Goal: Find specific page/section: Find specific page/section

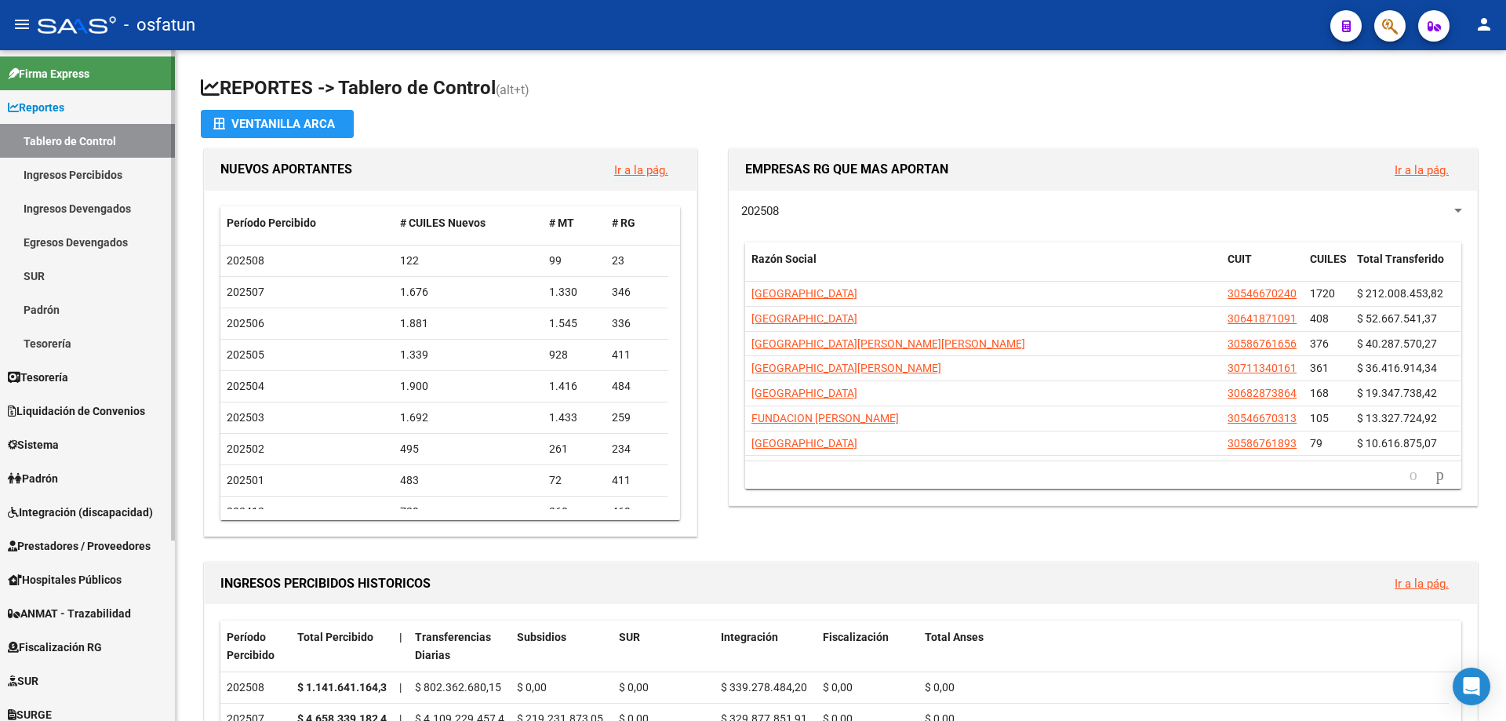
click at [102, 583] on span "Hospitales Públicos" at bounding box center [65, 579] width 114 height 17
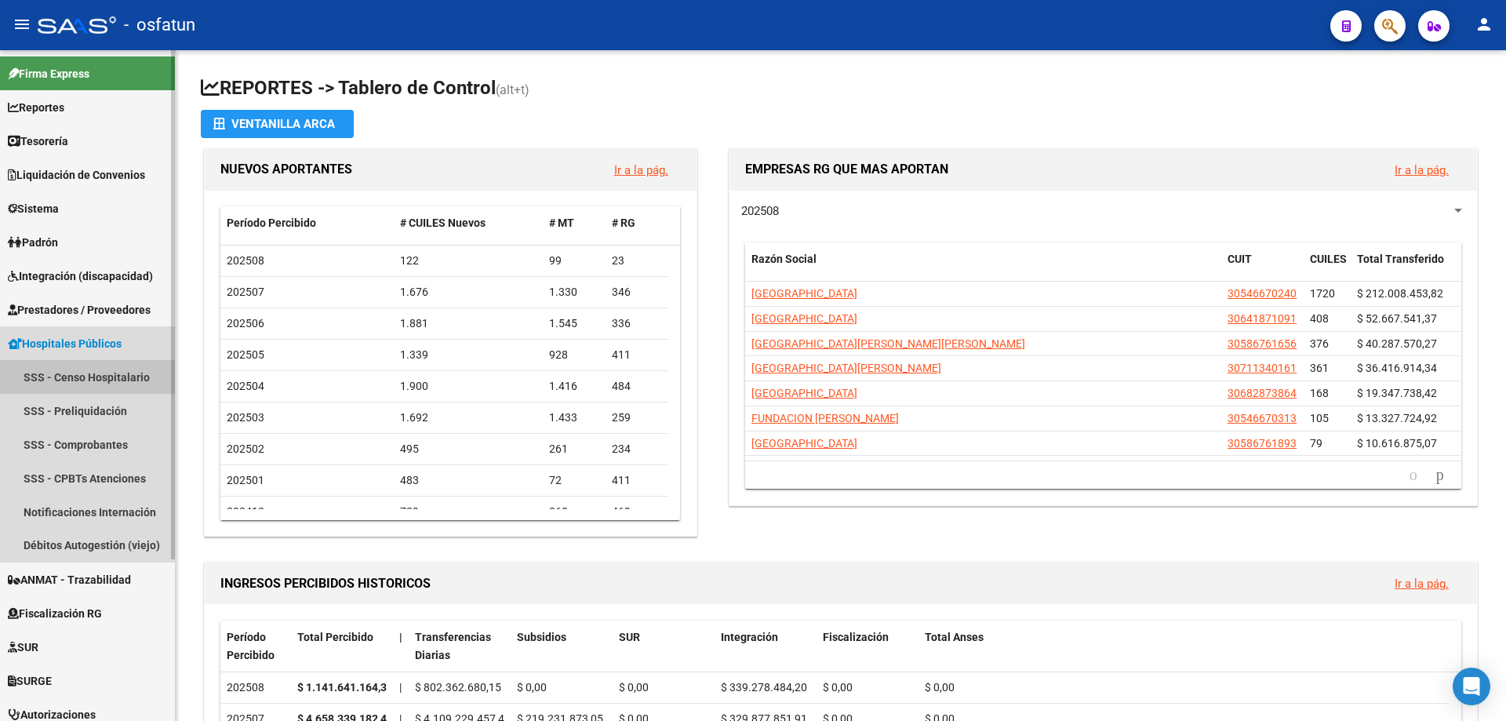
click at [100, 377] on link "SSS - Censo Hospitalario" at bounding box center [87, 377] width 175 height 34
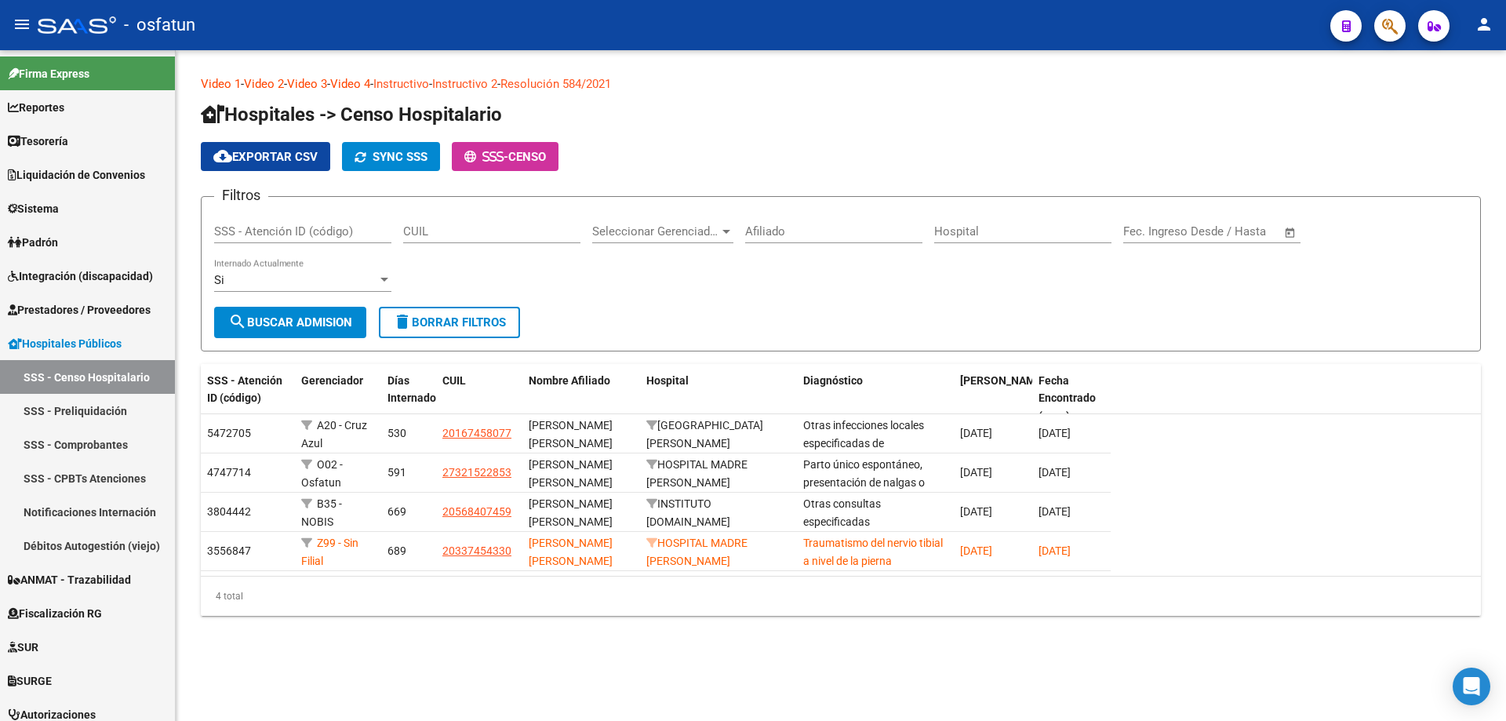
click at [959, 235] on input "Hospital" at bounding box center [1022, 231] width 177 height 14
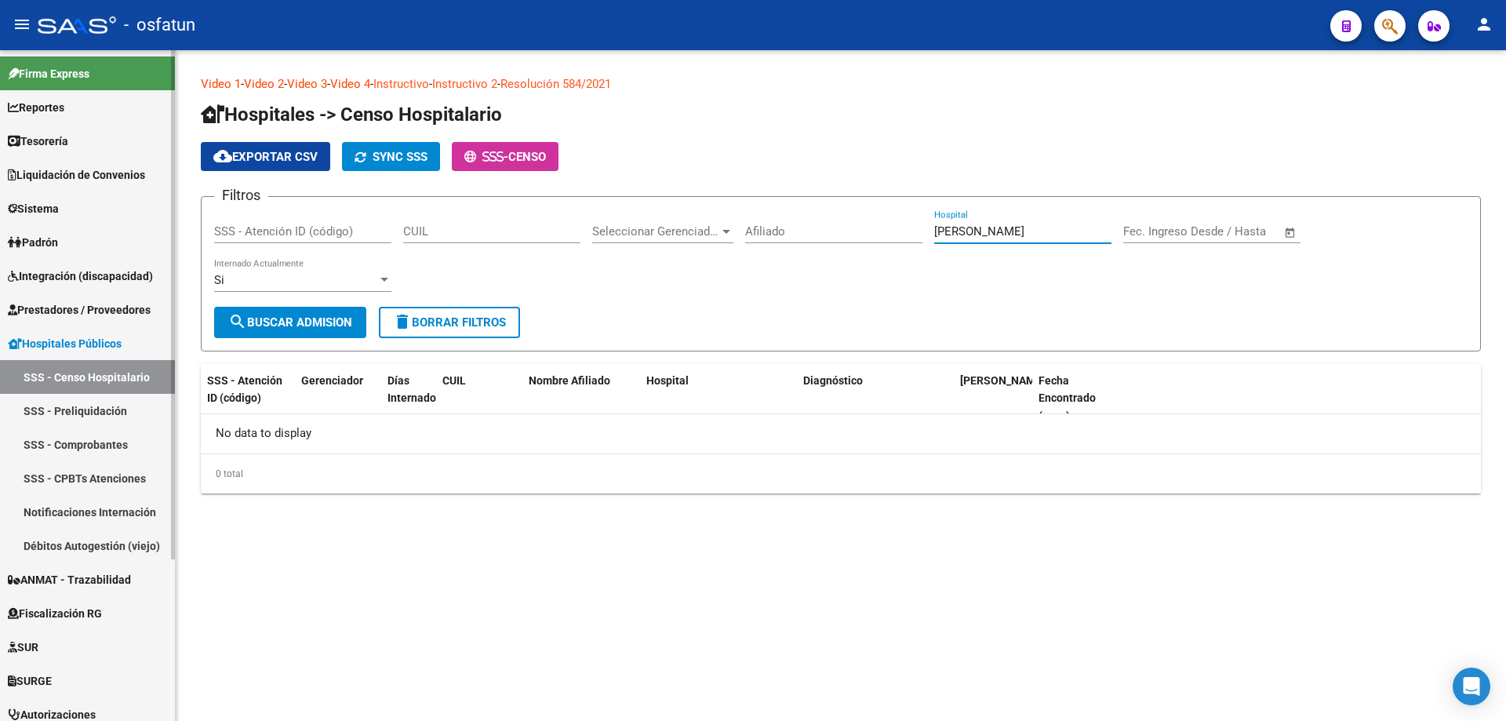
type input "[PERSON_NAME]"
click at [96, 439] on link "SSS - Comprobantes" at bounding box center [87, 445] width 175 height 34
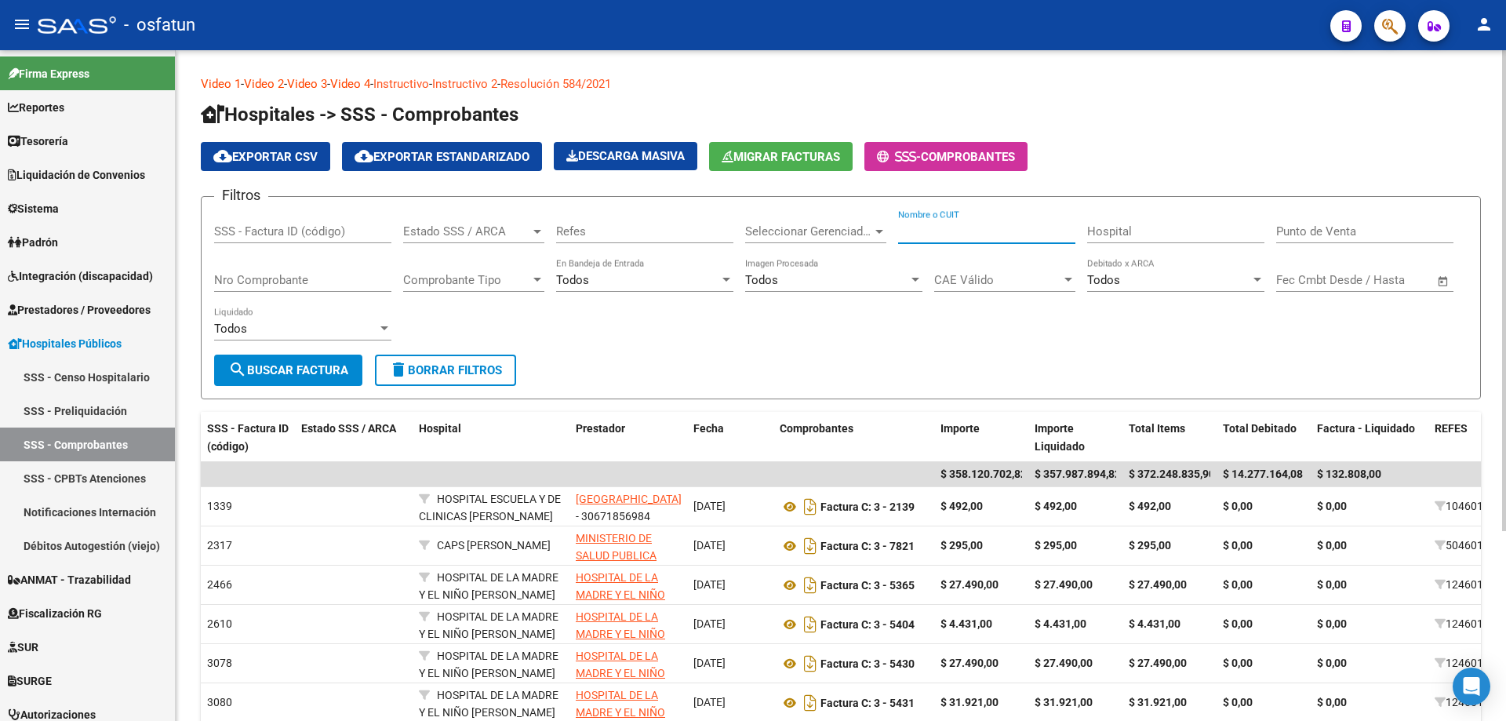
click at [959, 230] on input "Nombre o CUIT" at bounding box center [986, 231] width 177 height 14
type input "R"
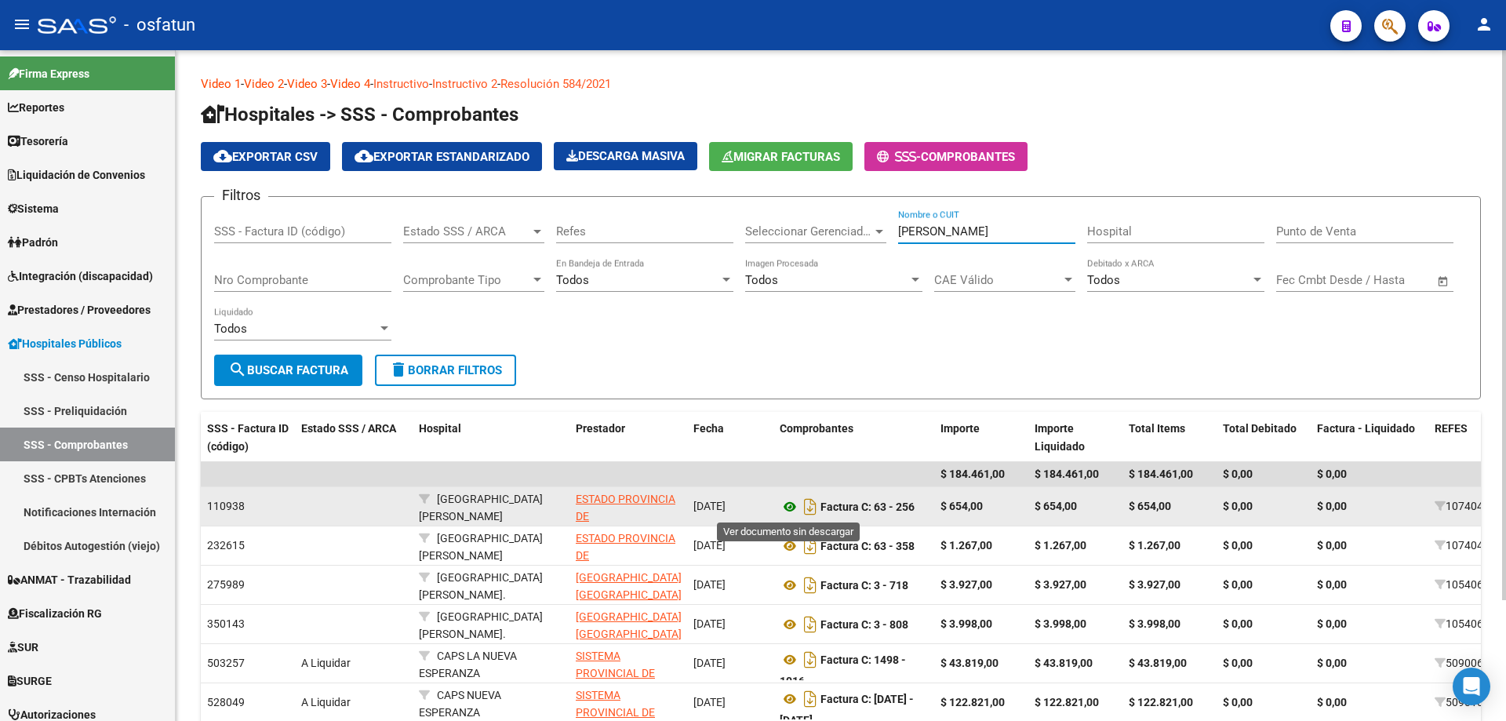
click at [795, 510] on icon at bounding box center [790, 506] width 20 height 19
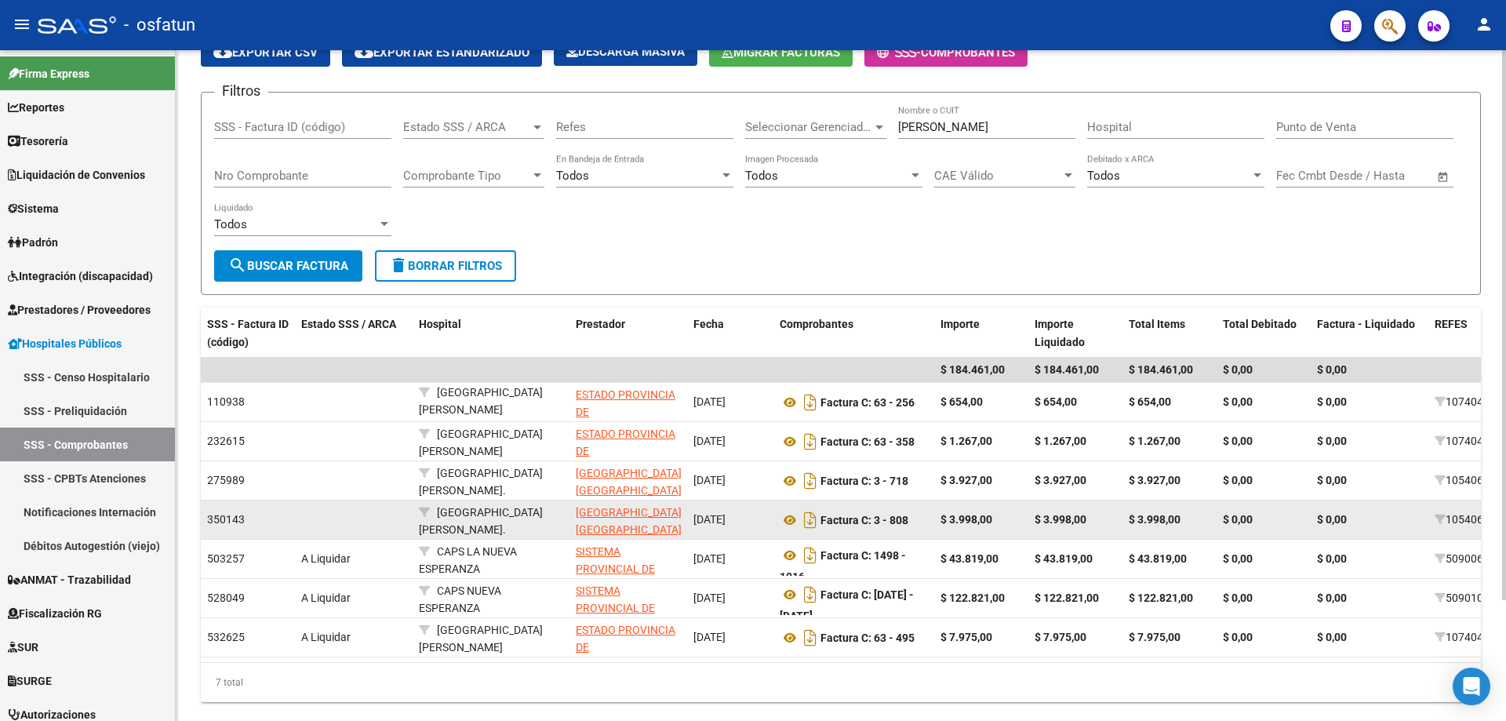
scroll to position [147, 0]
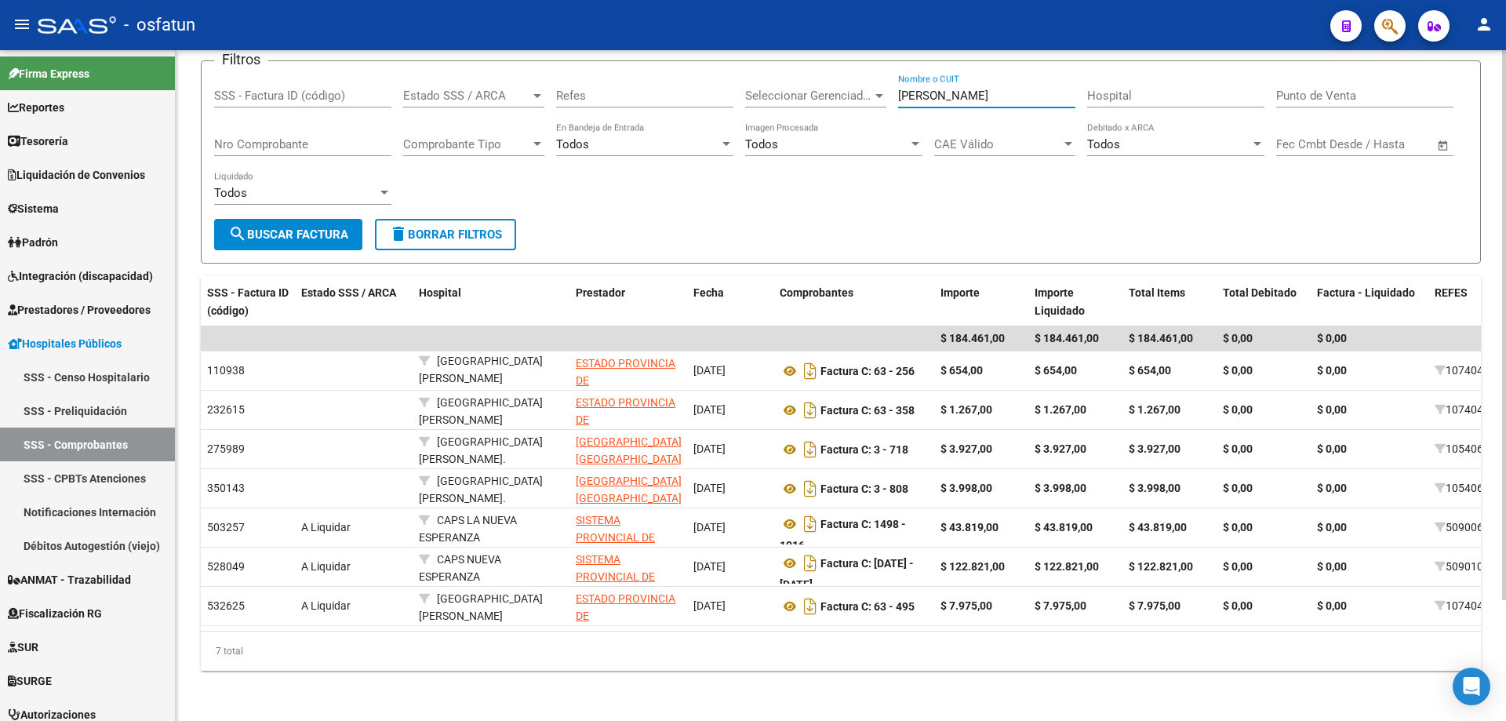
drag, startPoint x: 935, startPoint y: 83, endPoint x: 935, endPoint y: 70, distance: 13.3
click at [935, 89] on input "[PERSON_NAME]" at bounding box center [986, 96] width 177 height 14
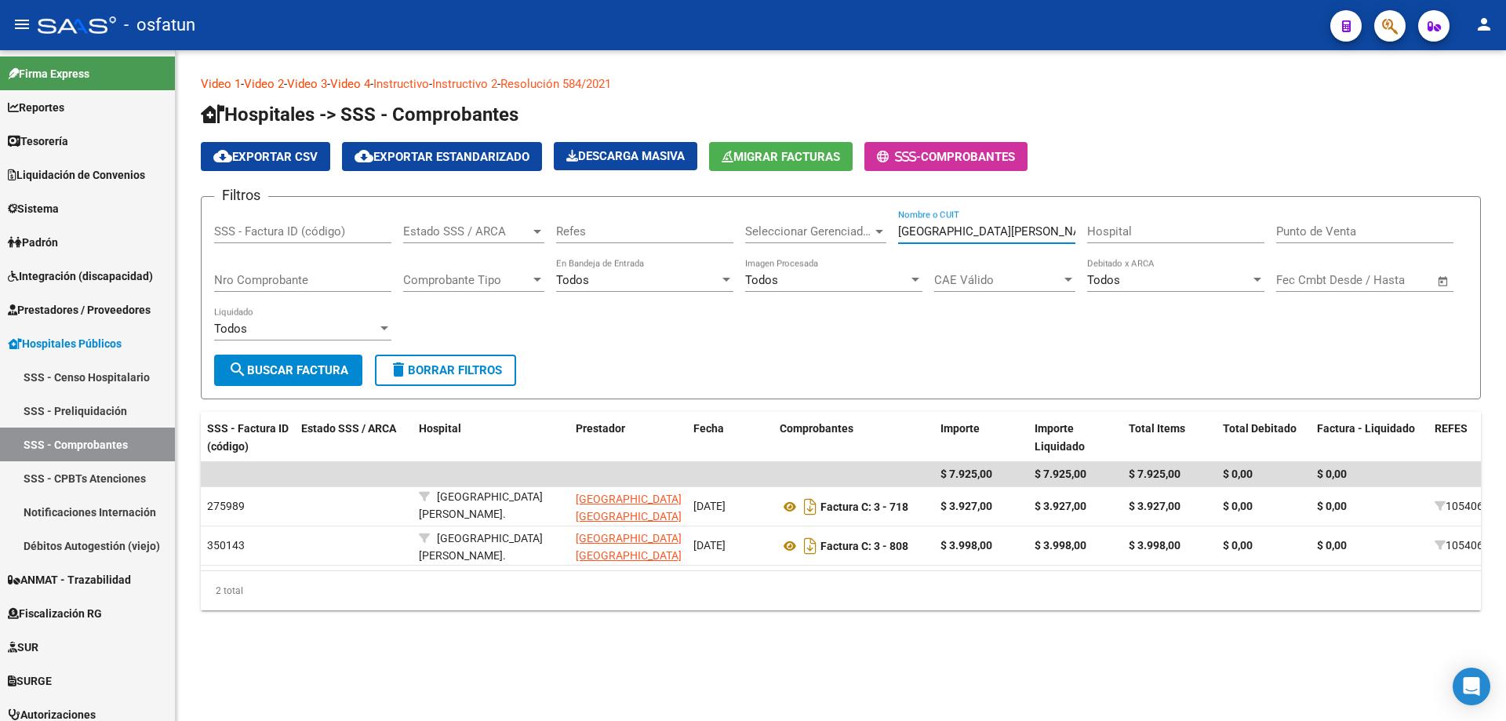
scroll to position [0, 0]
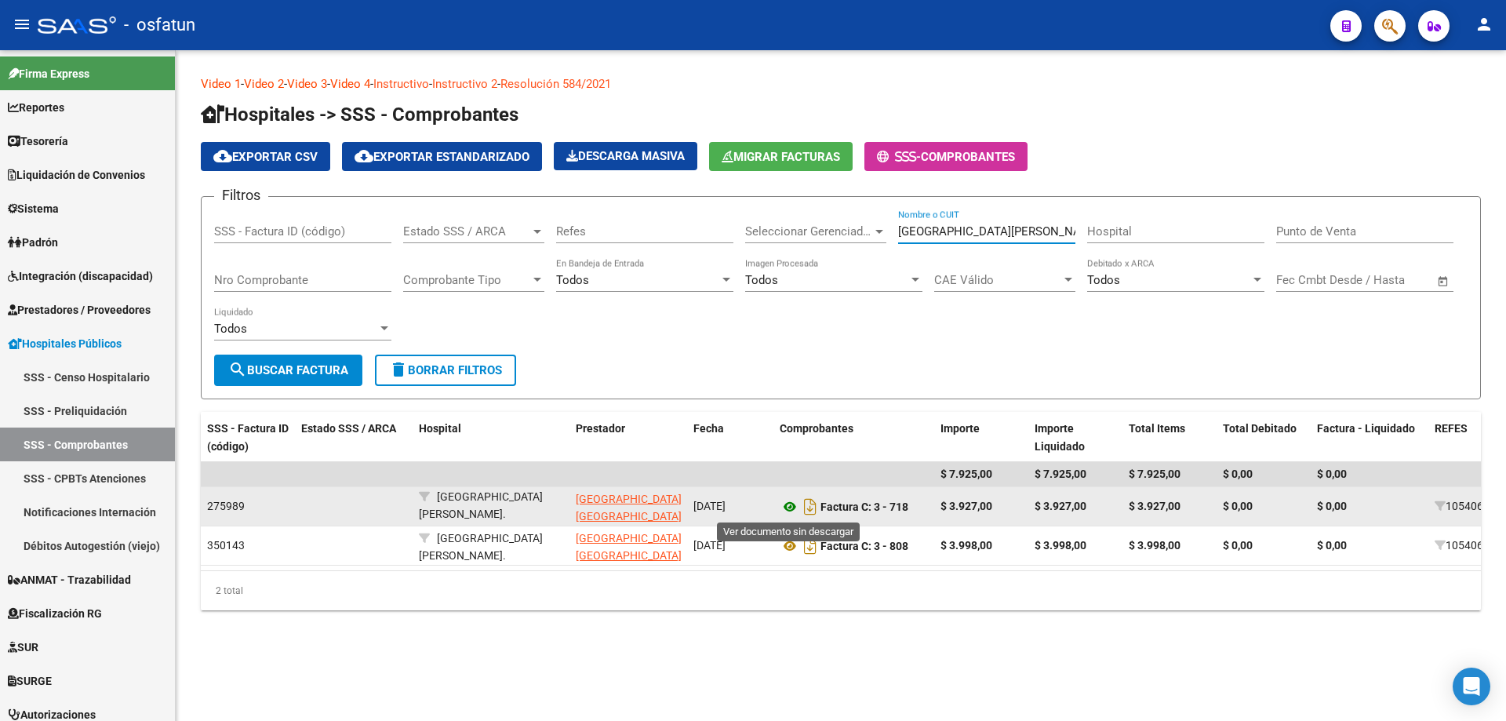
type input "[GEOGRAPHIC_DATA][PERSON_NAME]"
click at [793, 504] on icon at bounding box center [790, 506] width 20 height 19
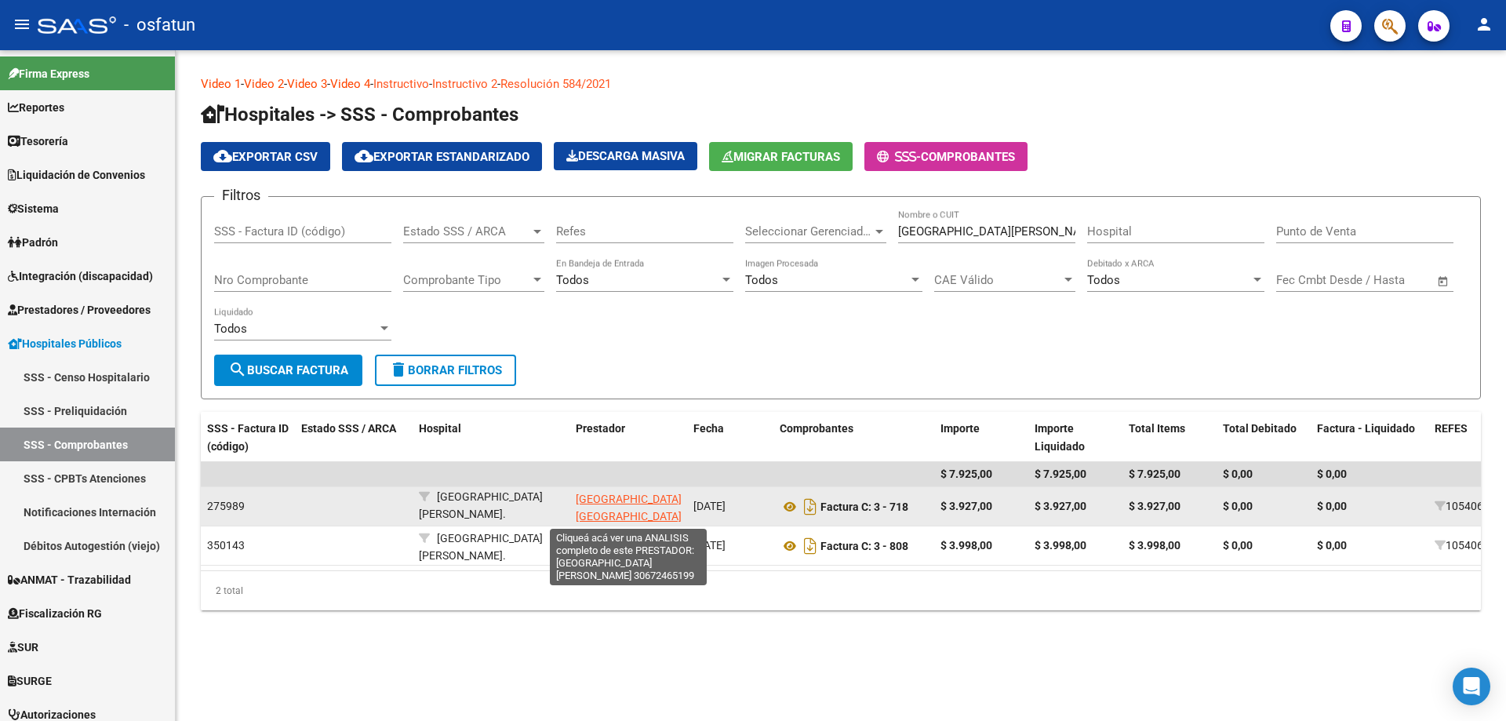
click at [635, 493] on span "[GEOGRAPHIC_DATA] [GEOGRAPHIC_DATA][PERSON_NAME]" at bounding box center [629, 517] width 106 height 49
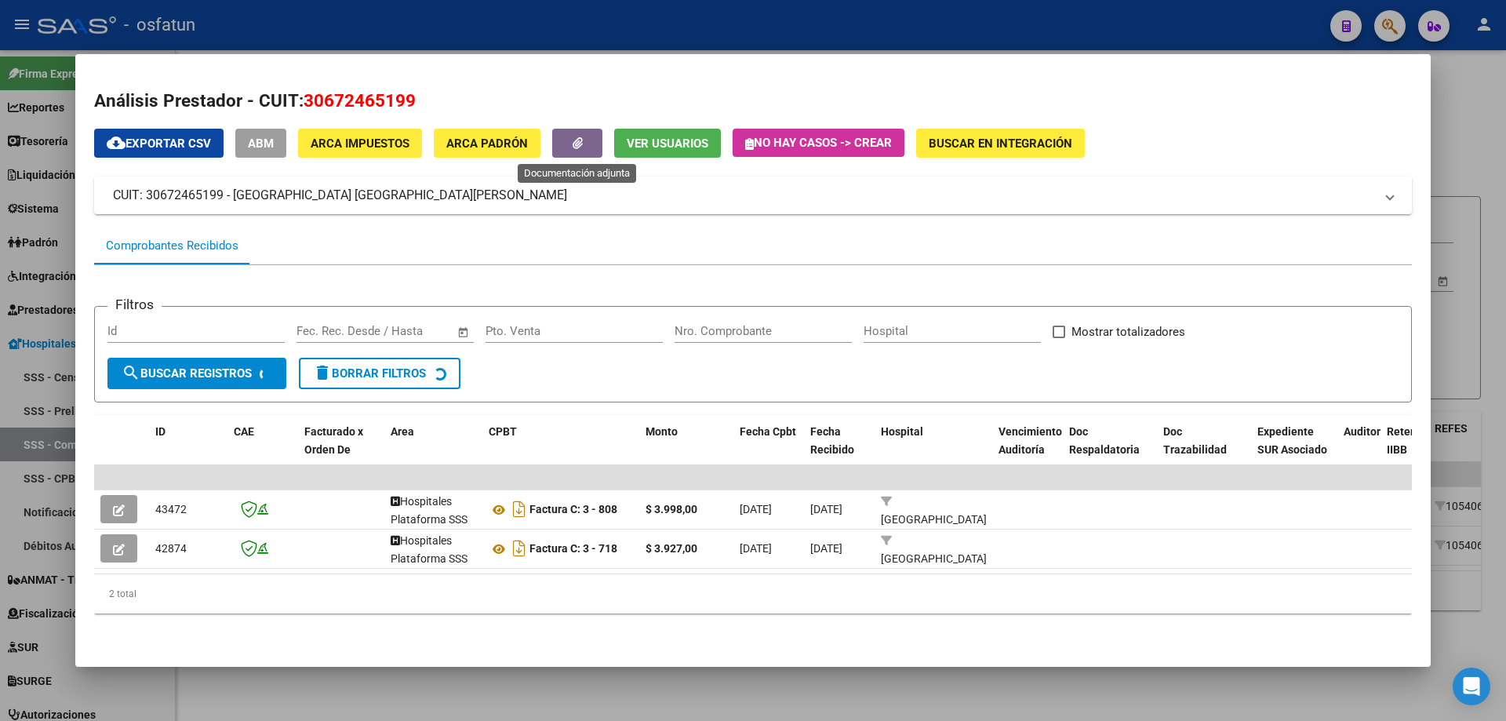
click at [581, 143] on icon "button" at bounding box center [578, 143] width 10 height 12
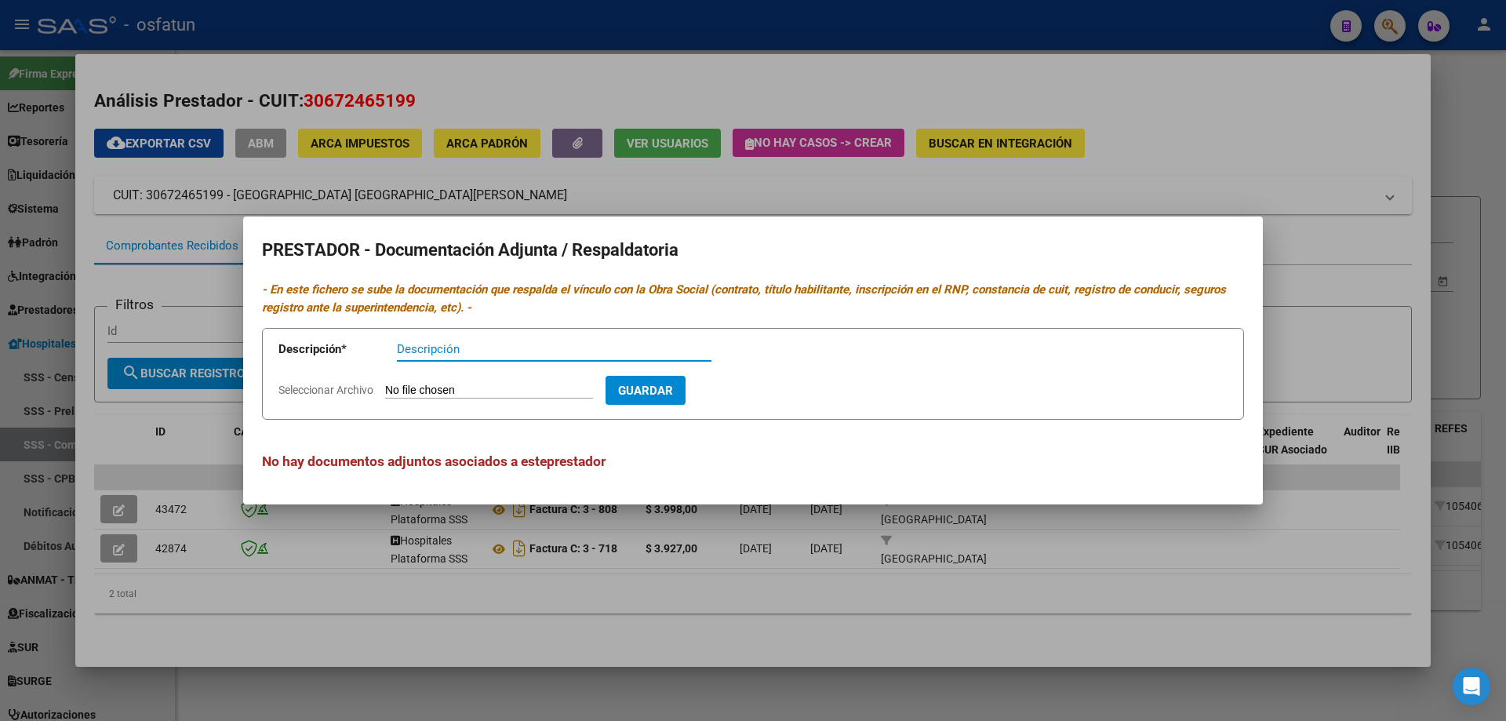
click at [469, 206] on div at bounding box center [753, 360] width 1506 height 721
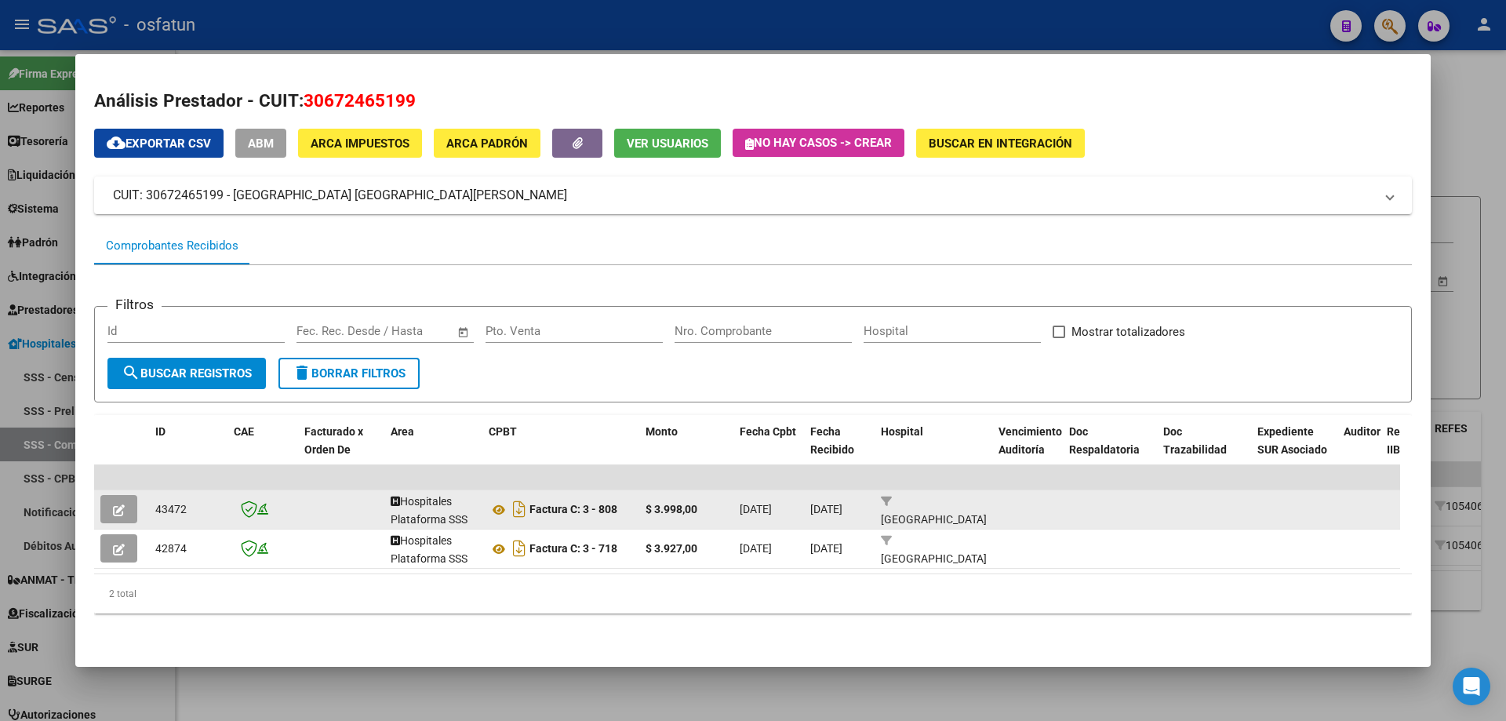
scroll to position [8, 0]
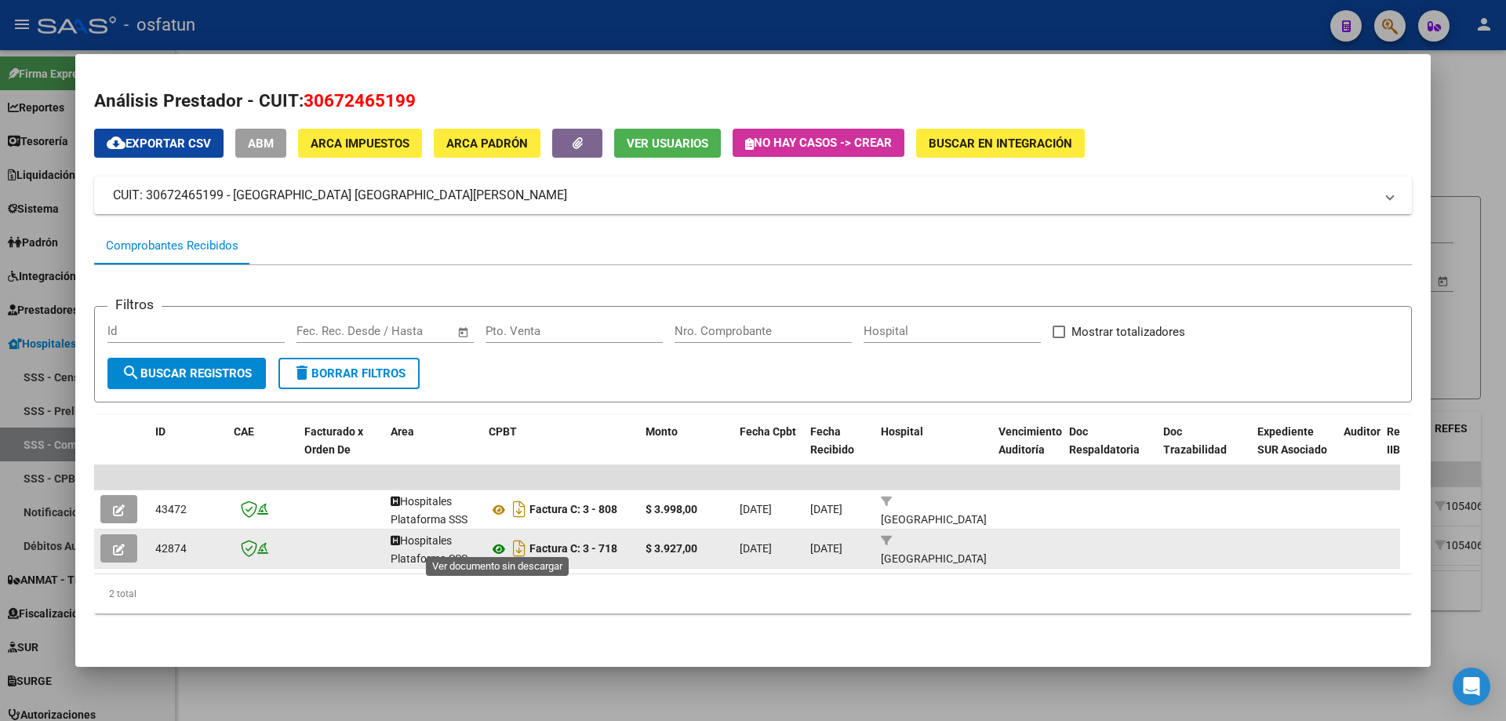
click at [500, 544] on icon at bounding box center [499, 549] width 20 height 19
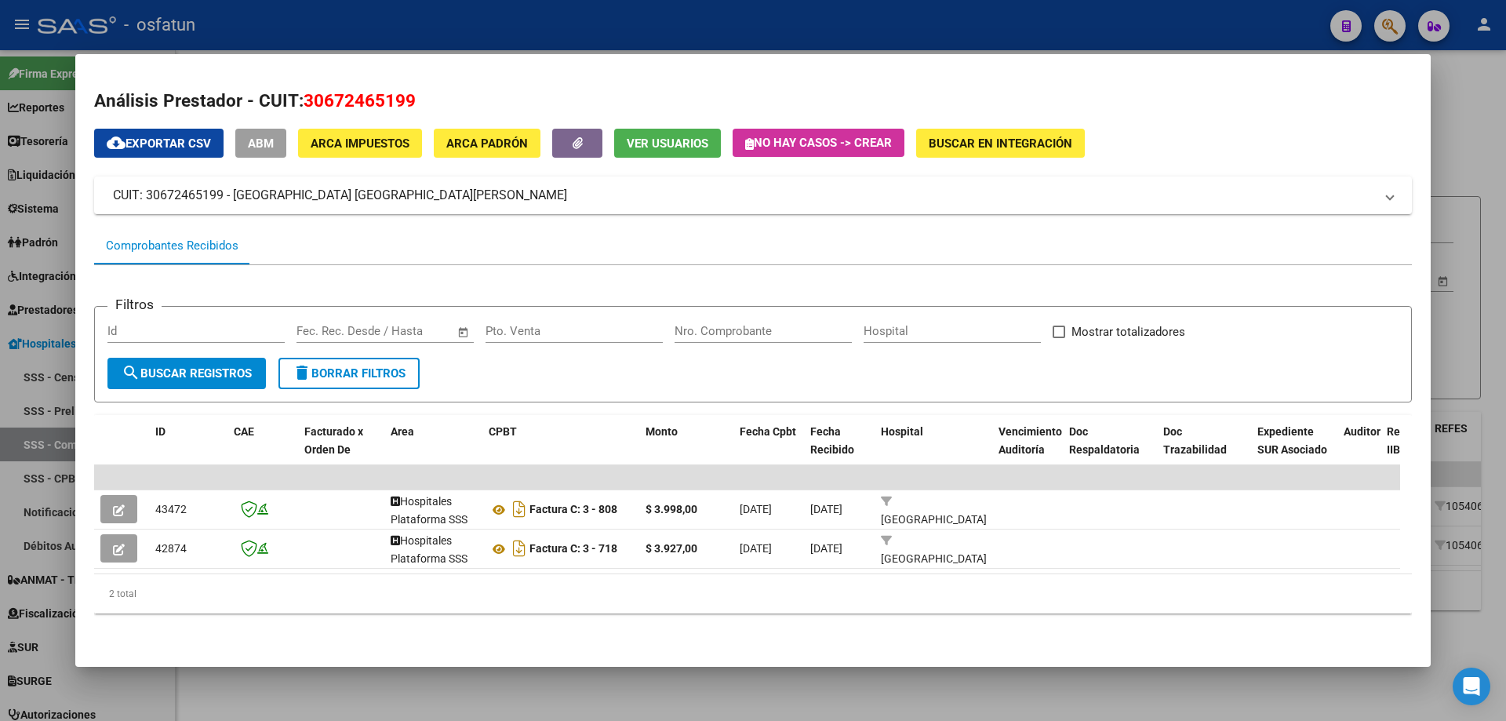
click at [60, 431] on div at bounding box center [753, 360] width 1506 height 721
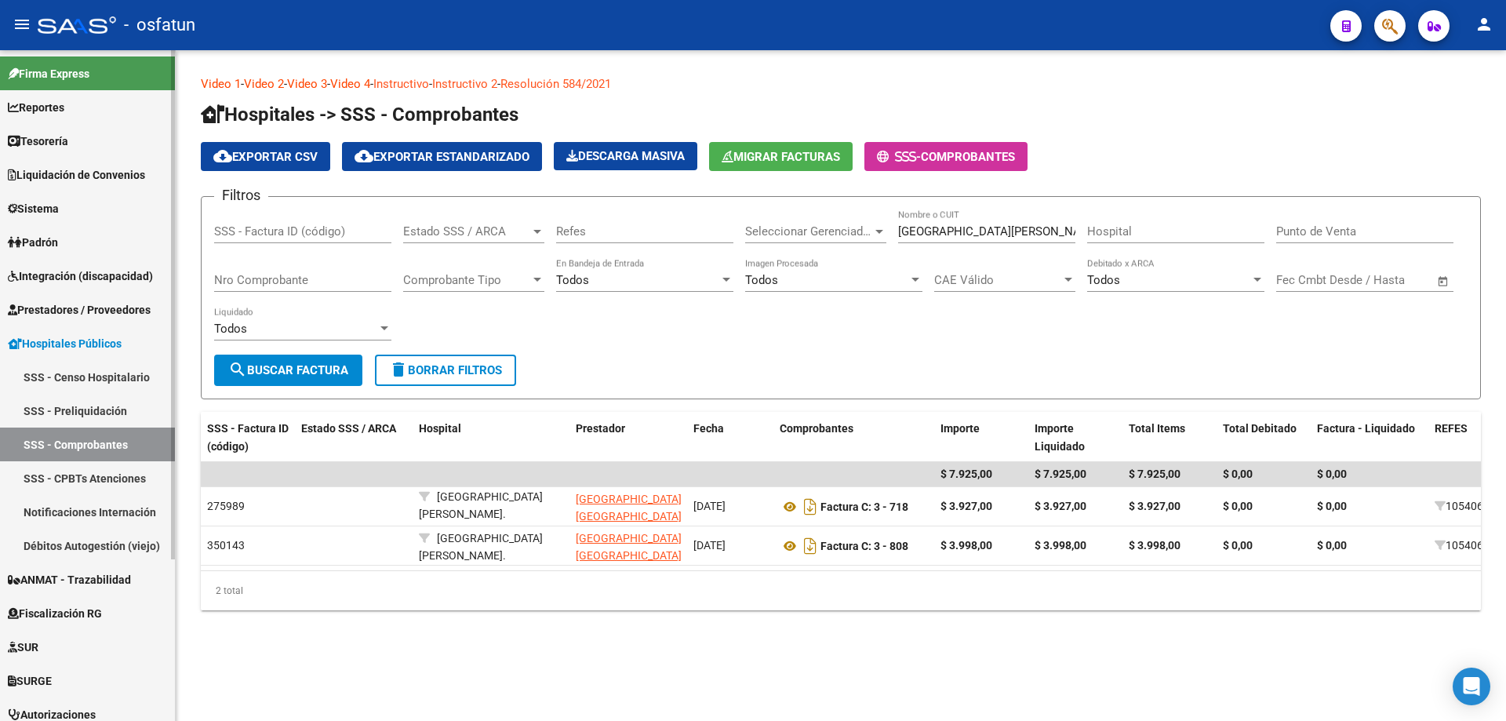
click at [94, 546] on link "Débitos Autogestión (viejo)" at bounding box center [87, 546] width 175 height 34
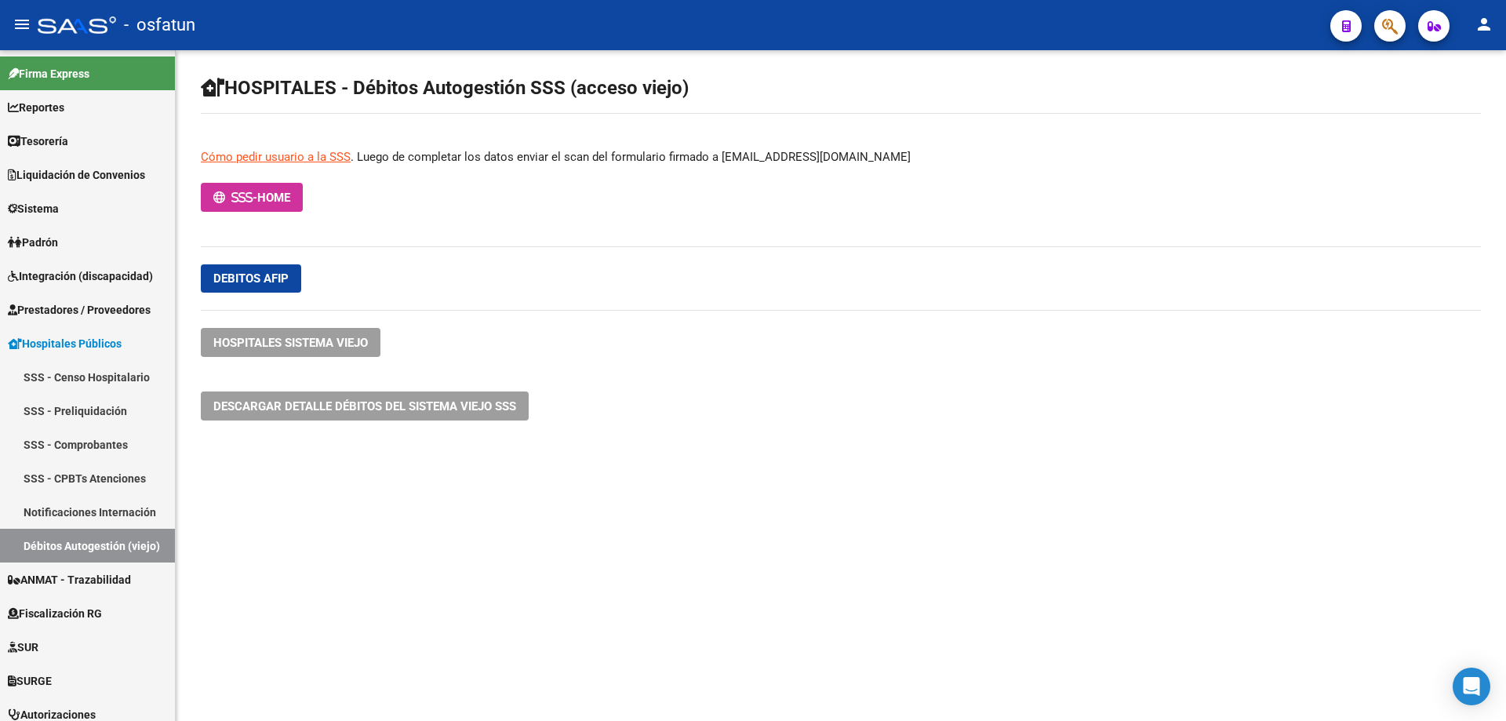
click at [264, 280] on span "Debitos afip" at bounding box center [250, 278] width 75 height 14
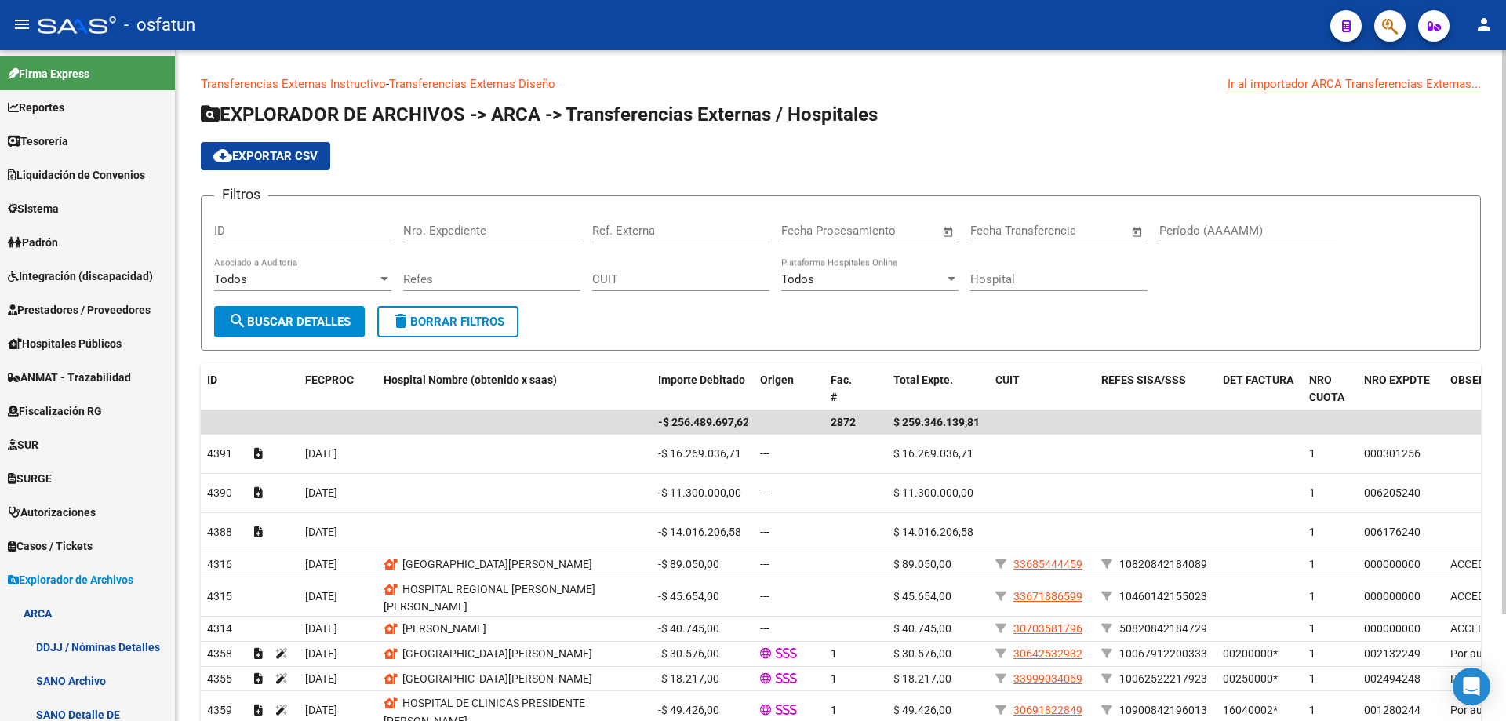
click at [620, 234] on input "Ref. Externa" at bounding box center [680, 231] width 177 height 14
click at [468, 235] on input "Nro. Expediente" at bounding box center [491, 231] width 177 height 14
click at [303, 284] on div "Todos" at bounding box center [295, 279] width 163 height 14
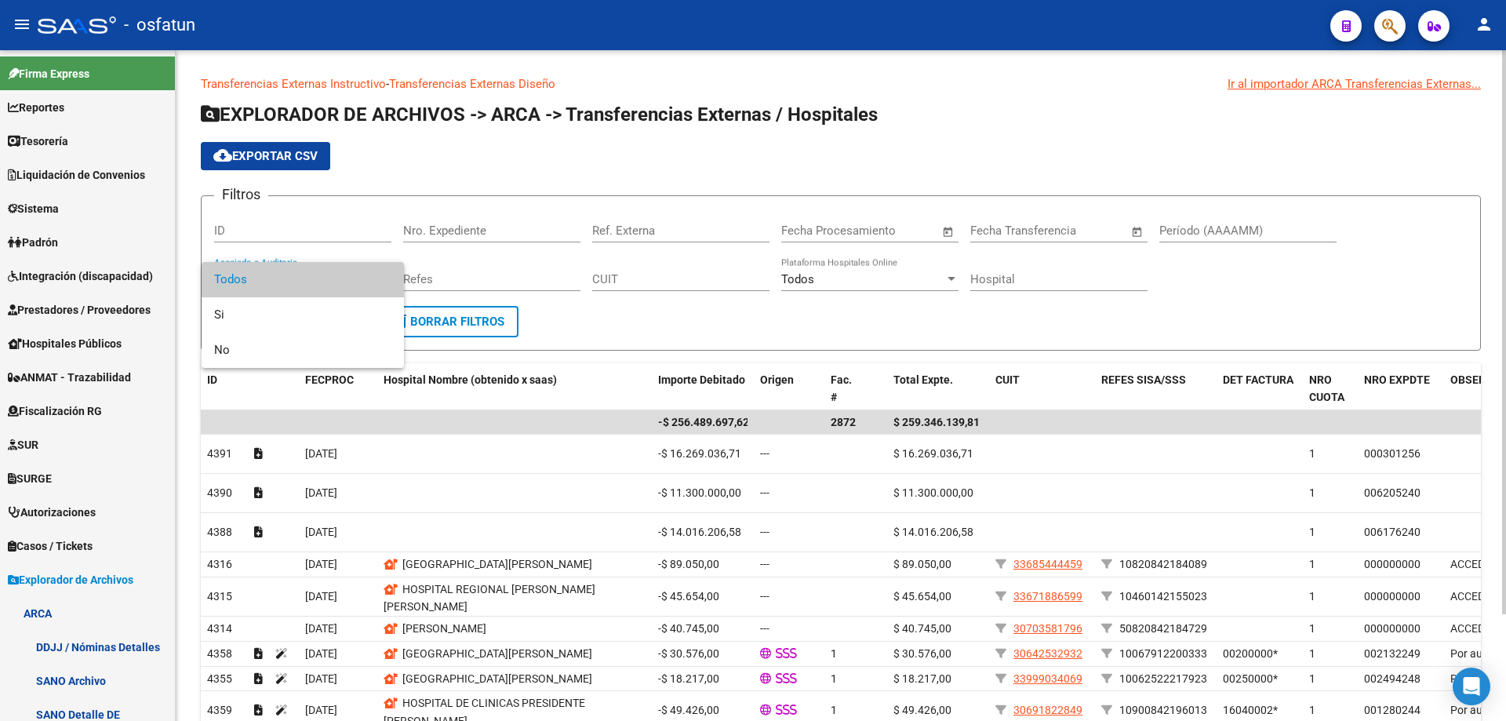
click at [303, 284] on span "Todos" at bounding box center [302, 279] width 177 height 35
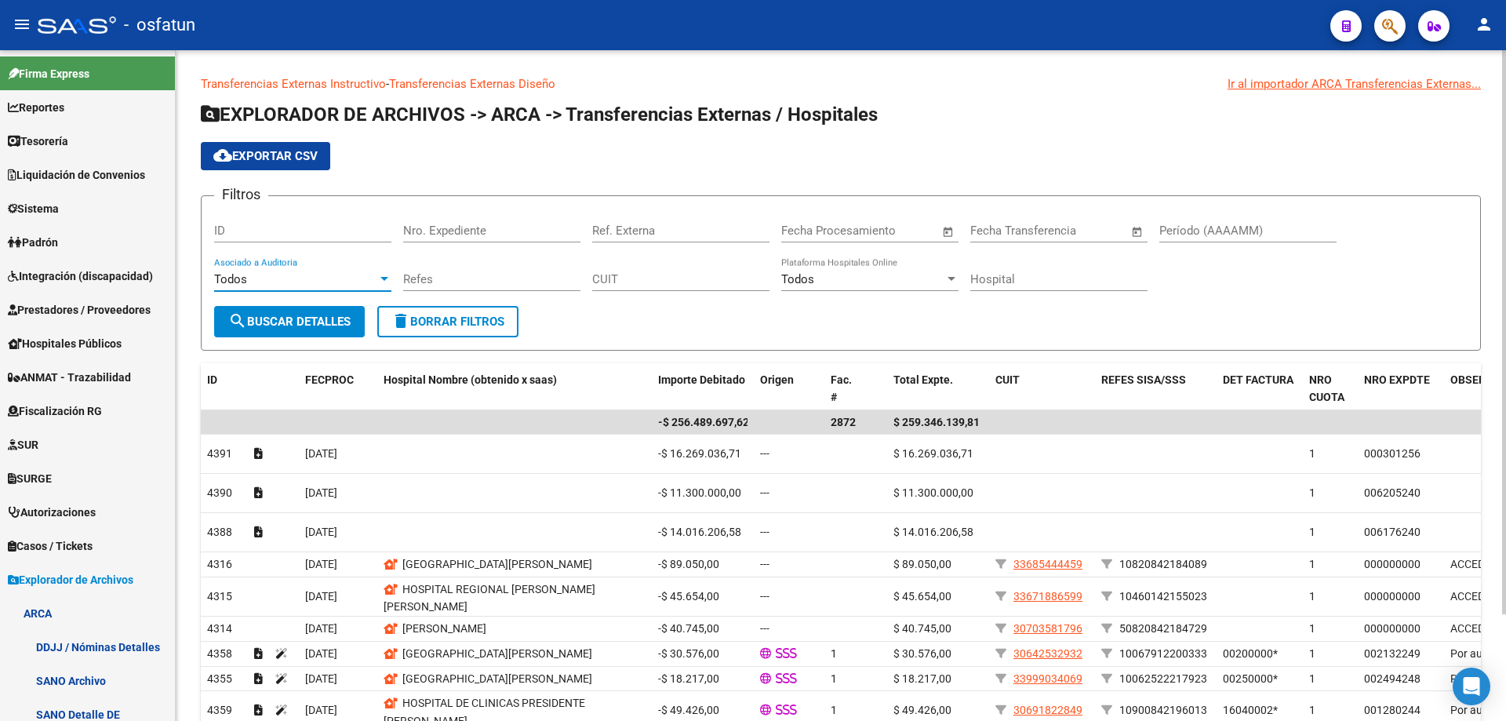
click at [1015, 286] on div "Hospital" at bounding box center [1058, 274] width 177 height 34
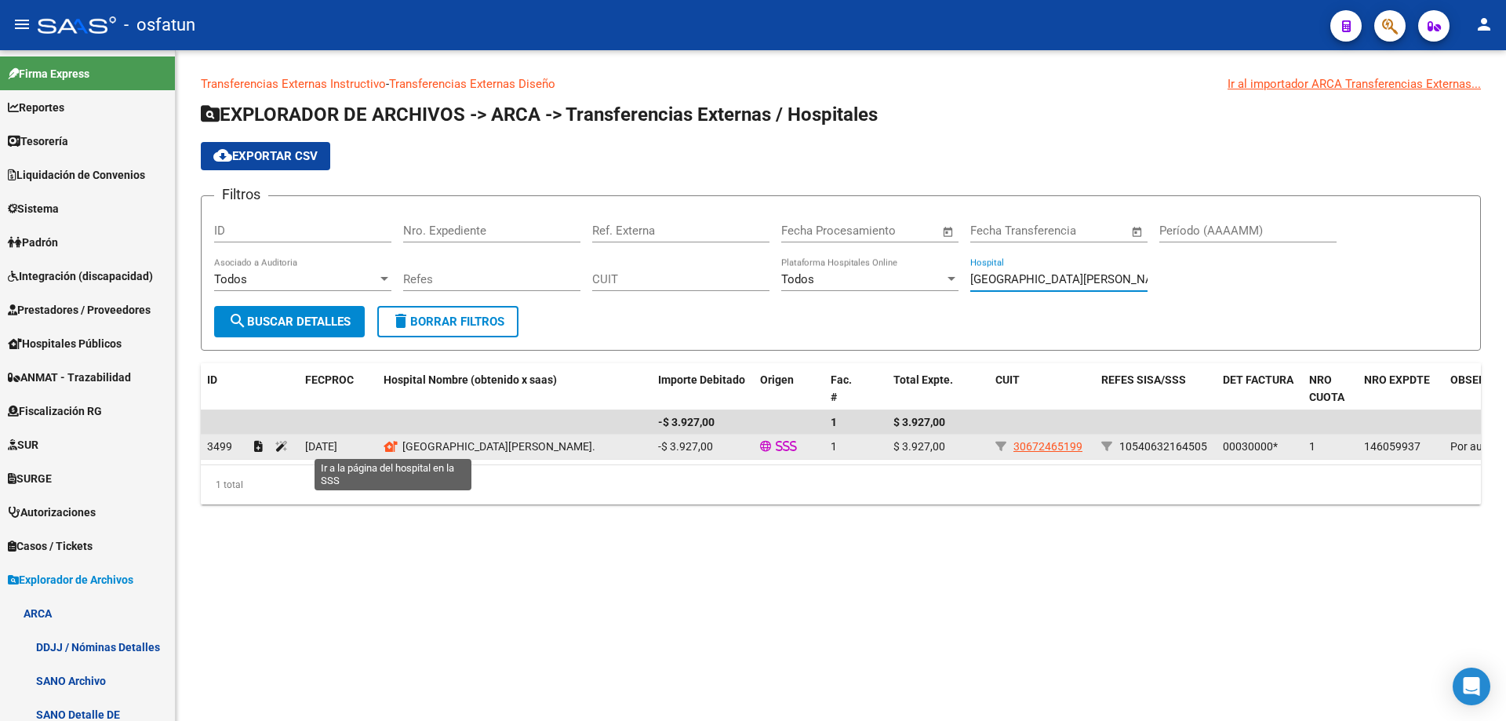
type input "[GEOGRAPHIC_DATA][PERSON_NAME]"
click at [389, 446] on icon at bounding box center [391, 446] width 14 height 11
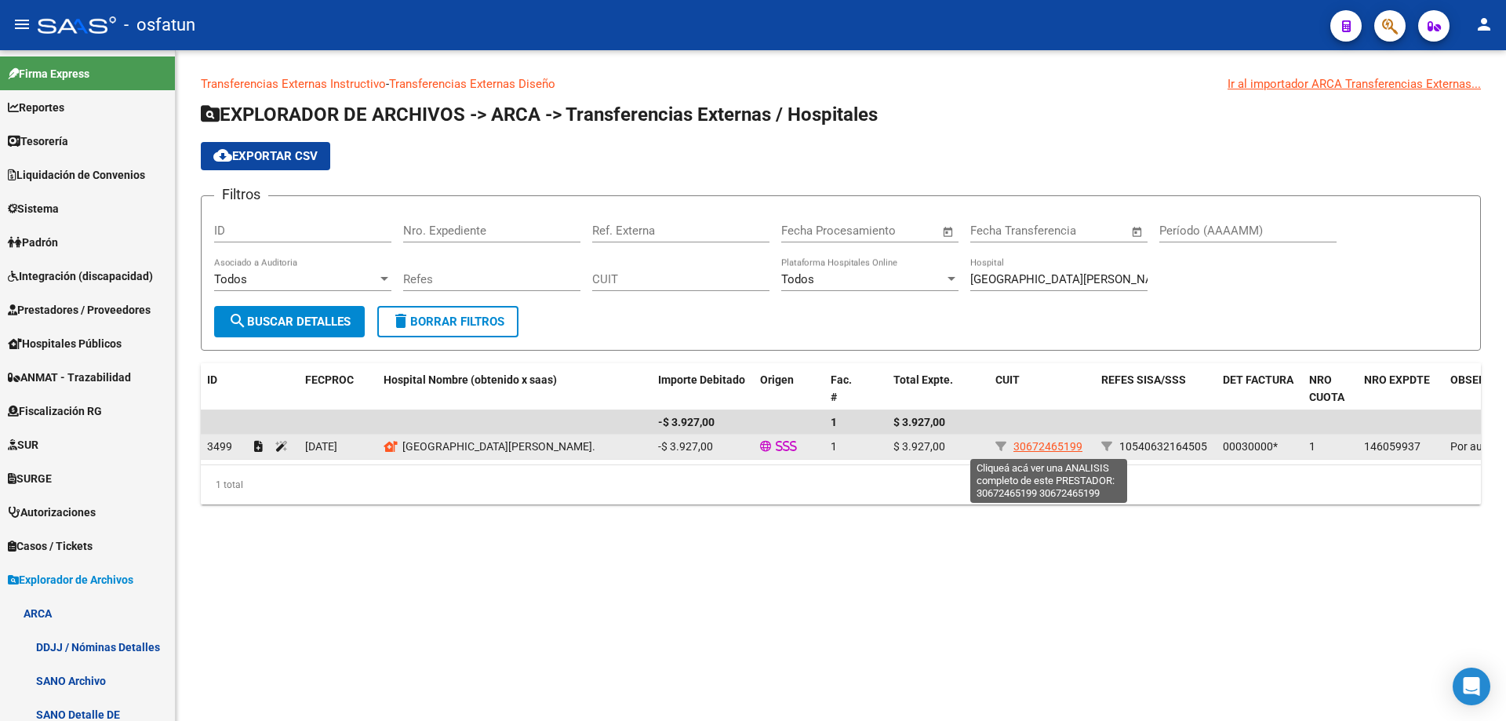
click at [1050, 446] on span "30672465199" at bounding box center [1048, 446] width 69 height 13
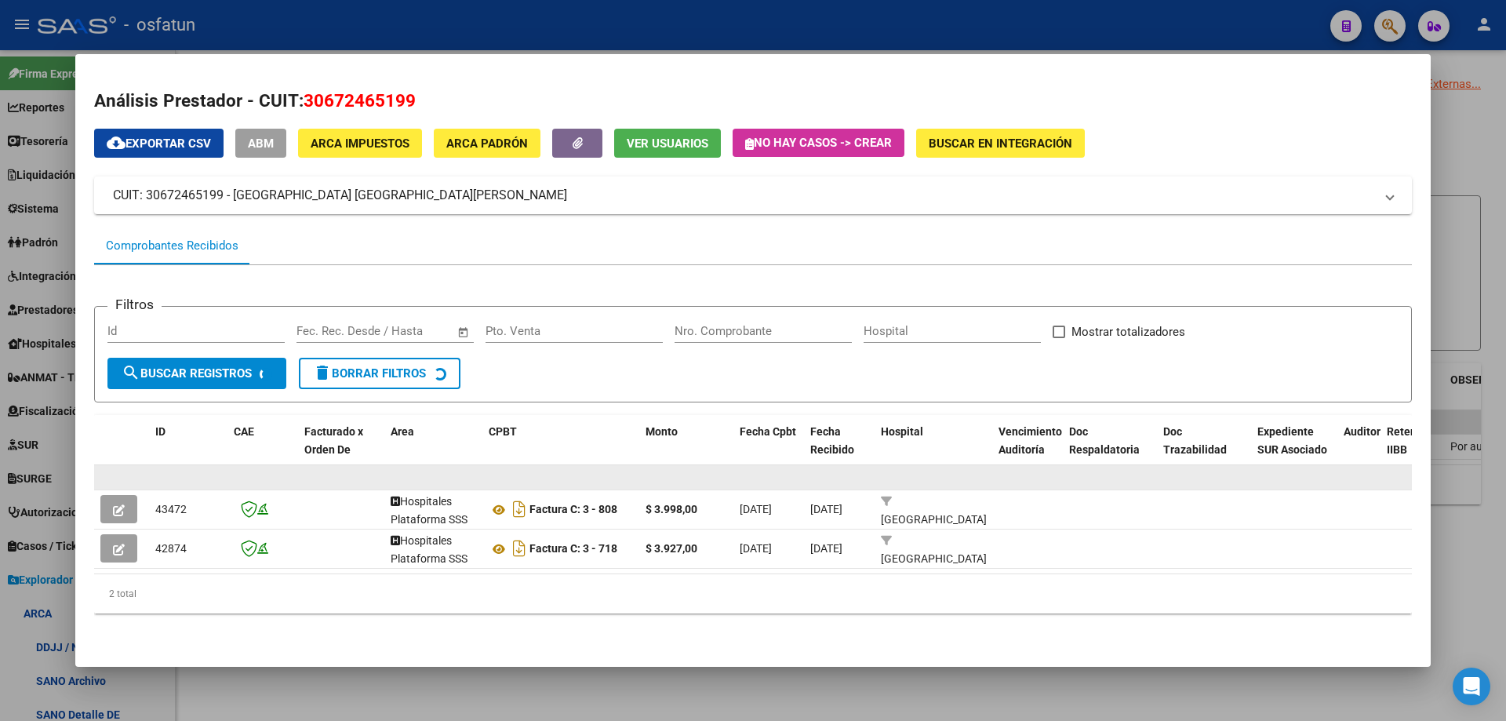
scroll to position [8, 0]
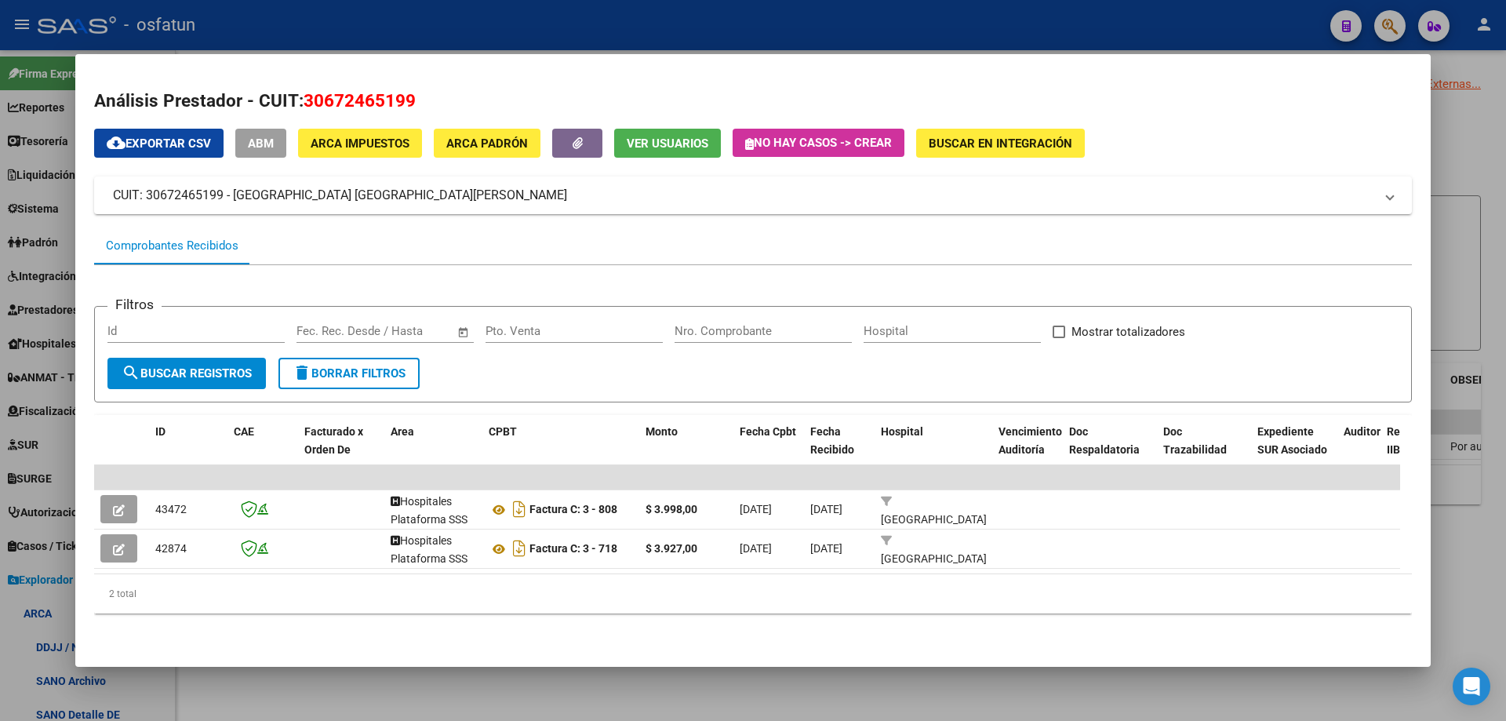
drag, startPoint x: 1458, startPoint y: 217, endPoint x: 1429, endPoint y: 271, distance: 61.4
click at [1458, 216] on div at bounding box center [753, 360] width 1506 height 721
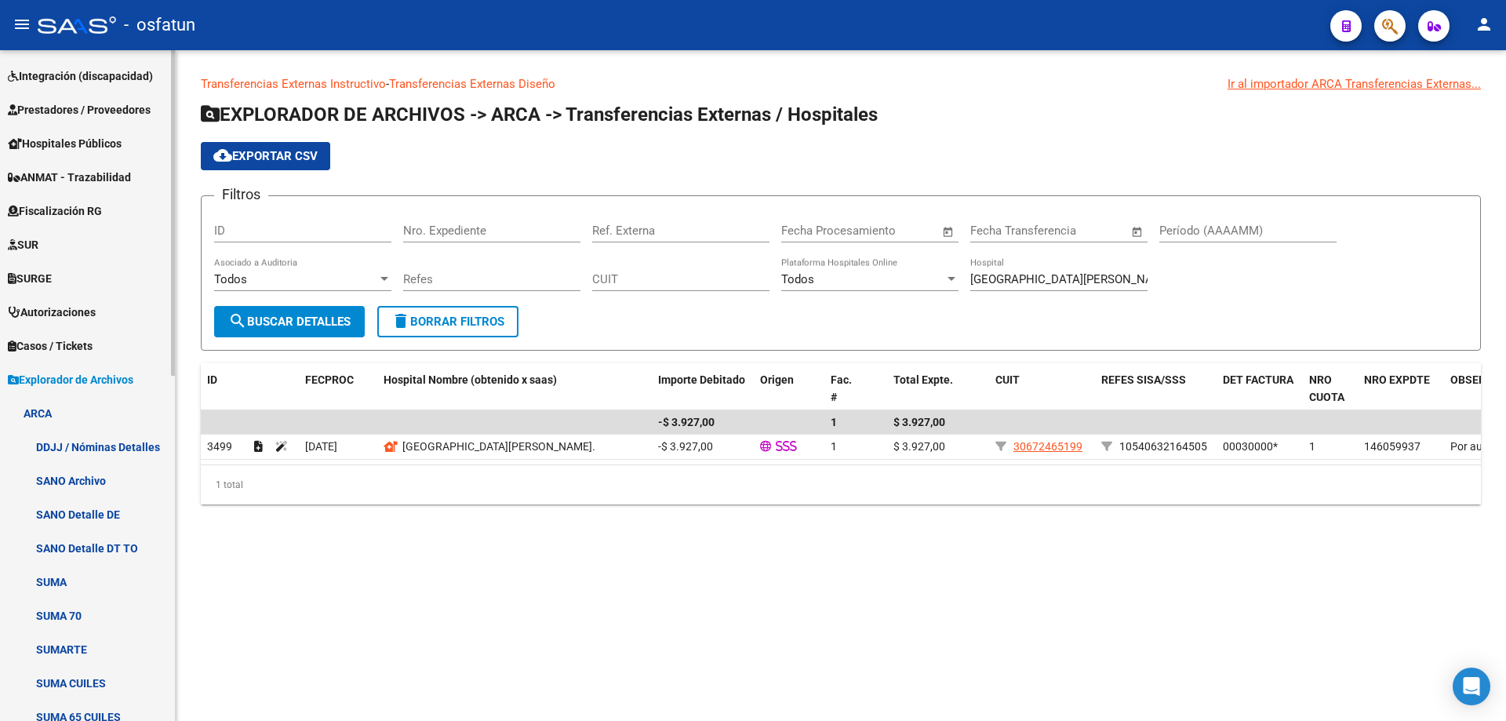
scroll to position [209, 0]
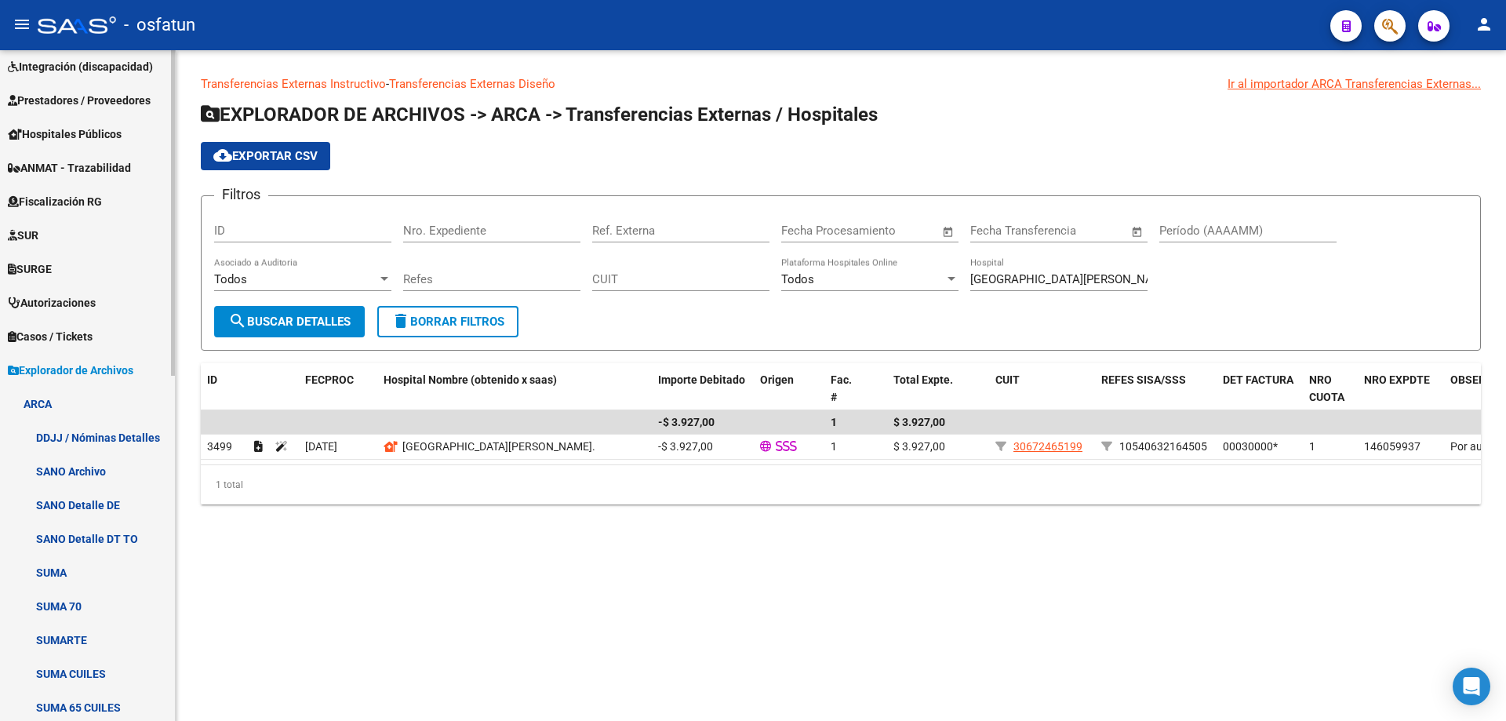
click at [97, 373] on span "Explorador de Archivos" at bounding box center [71, 370] width 126 height 17
click at [95, 372] on span "Explorador de Archivos" at bounding box center [71, 370] width 126 height 17
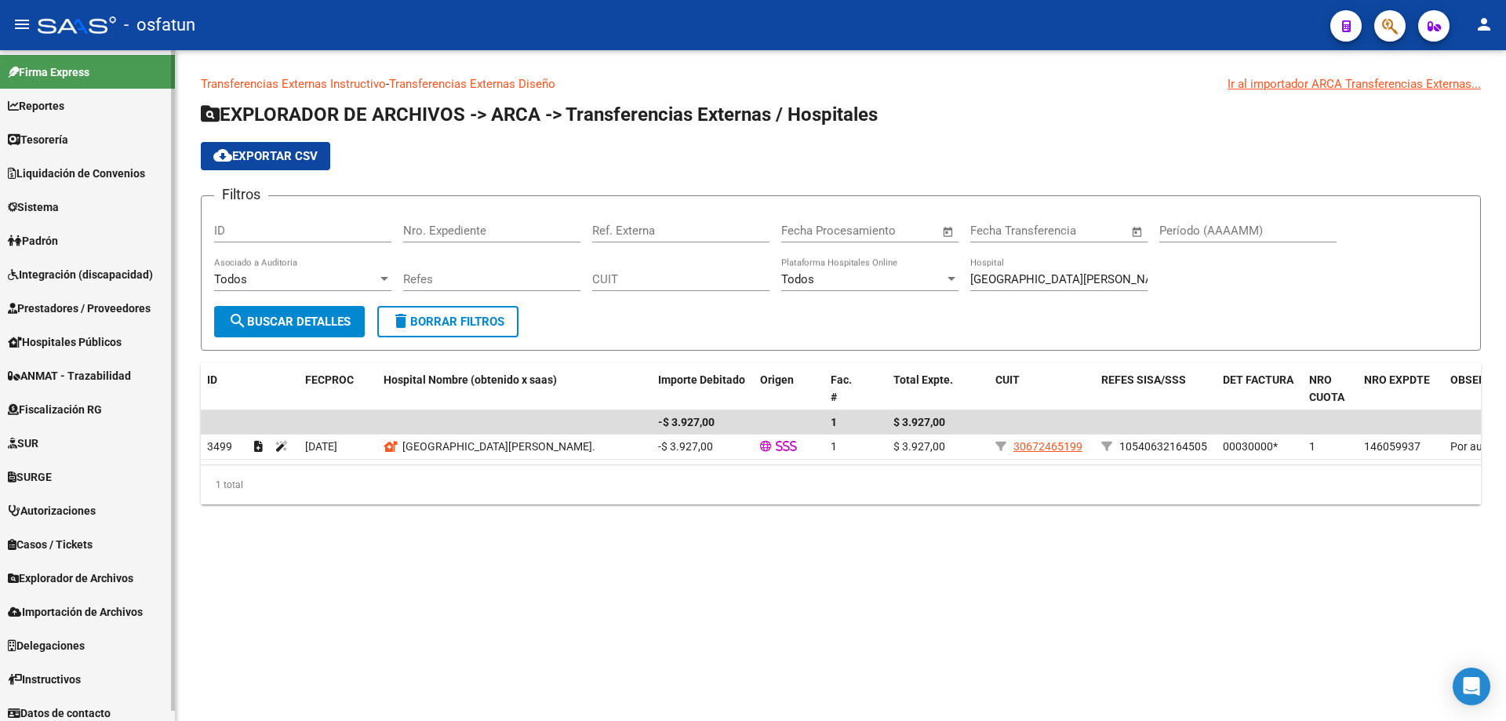
scroll to position [0, 0]
